Goal: Navigation & Orientation: Understand site structure

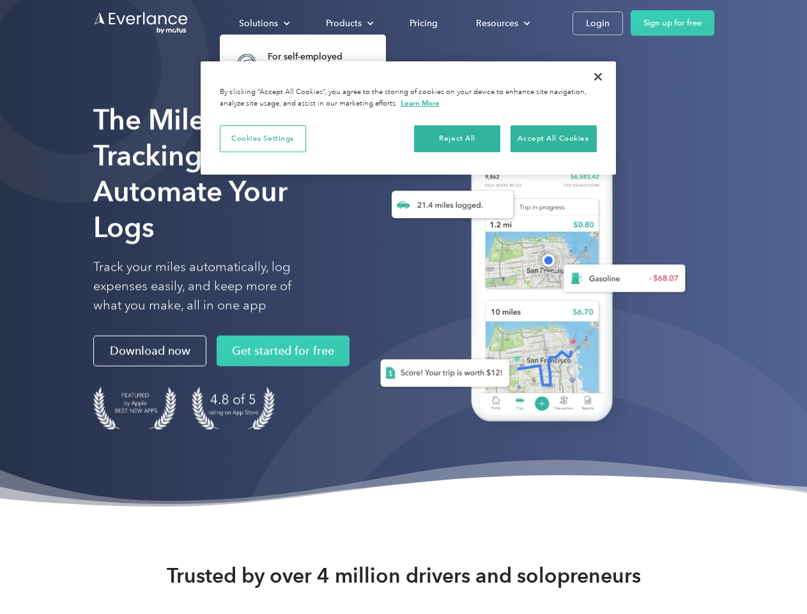
click at [264, 23] on div "Solutions" at bounding box center [258, 23] width 39 height 16
click at [348, 23] on div "Products" at bounding box center [344, 23] width 36 height 16
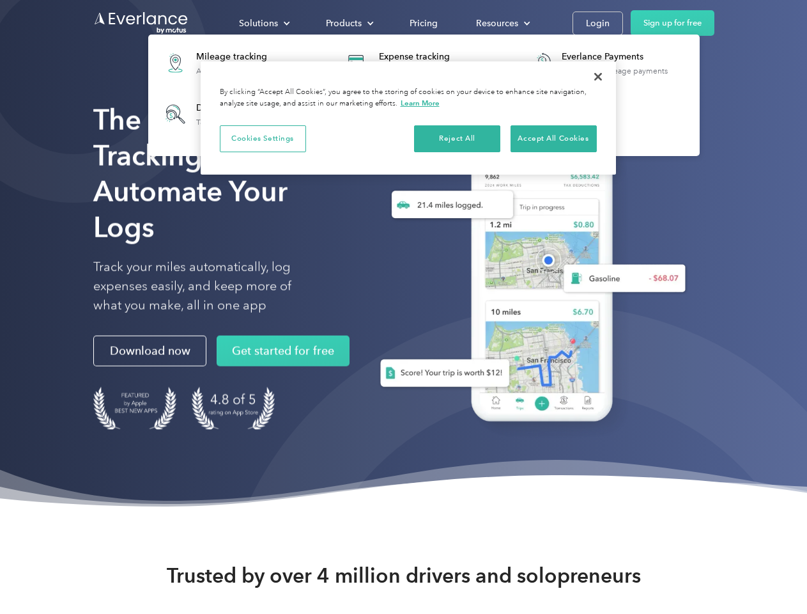
click at [502, 23] on div "Resources" at bounding box center [497, 23] width 42 height 16
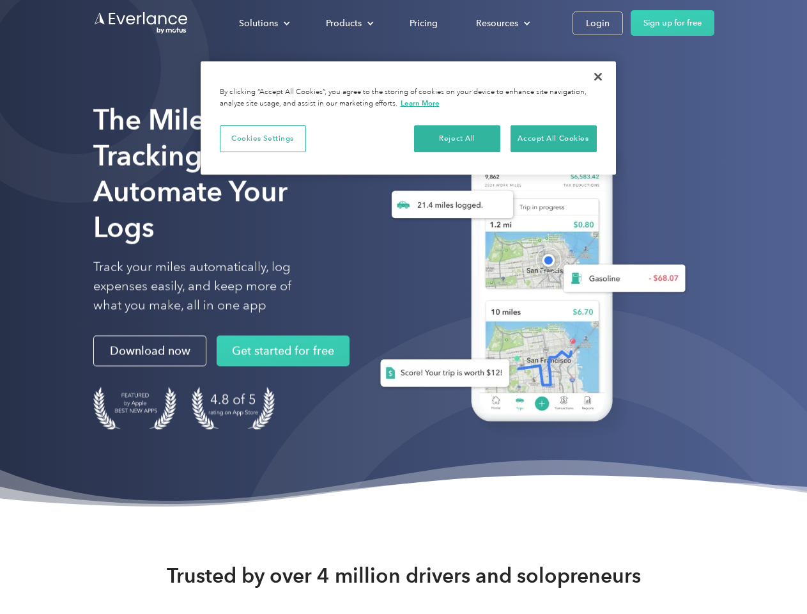
click at [263, 138] on button "Cookies Settings" at bounding box center [263, 138] width 86 height 27
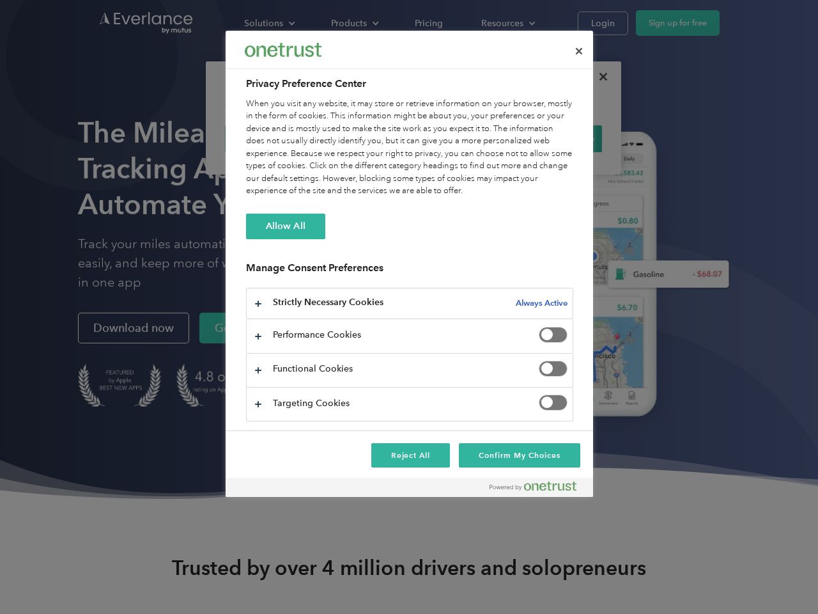
click at [458, 138] on div "When you visit any website, it may store or retrieve information on your browse…" at bounding box center [409, 148] width 327 height 100
click at [554, 138] on div "When you visit any website, it may store or retrieve information on your browse…" at bounding box center [409, 148] width 327 height 100
click at [598, 77] on div at bounding box center [409, 307] width 818 height 614
